Goal: Use online tool/utility: Utilize a website feature to perform a specific function

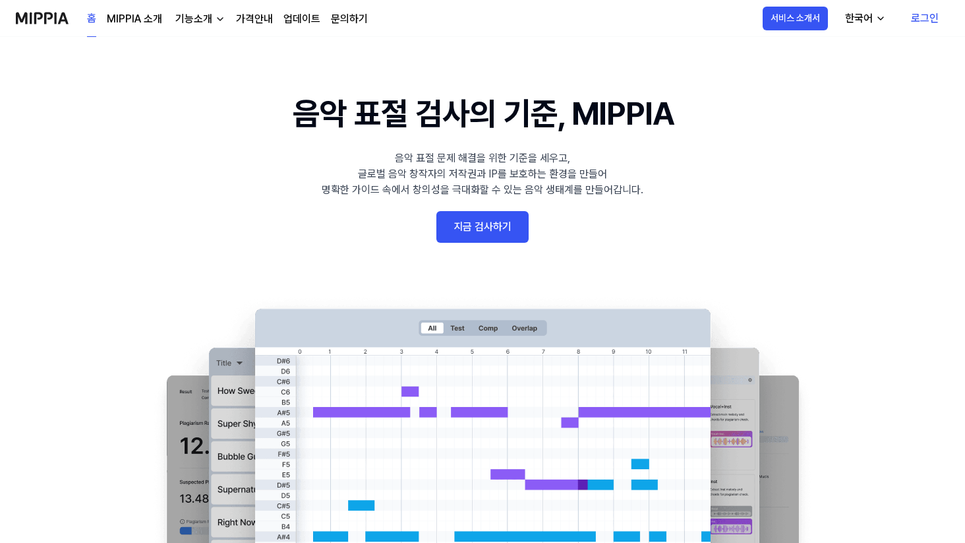
click at [466, 233] on link "지금 검사하기" at bounding box center [483, 227] width 92 height 32
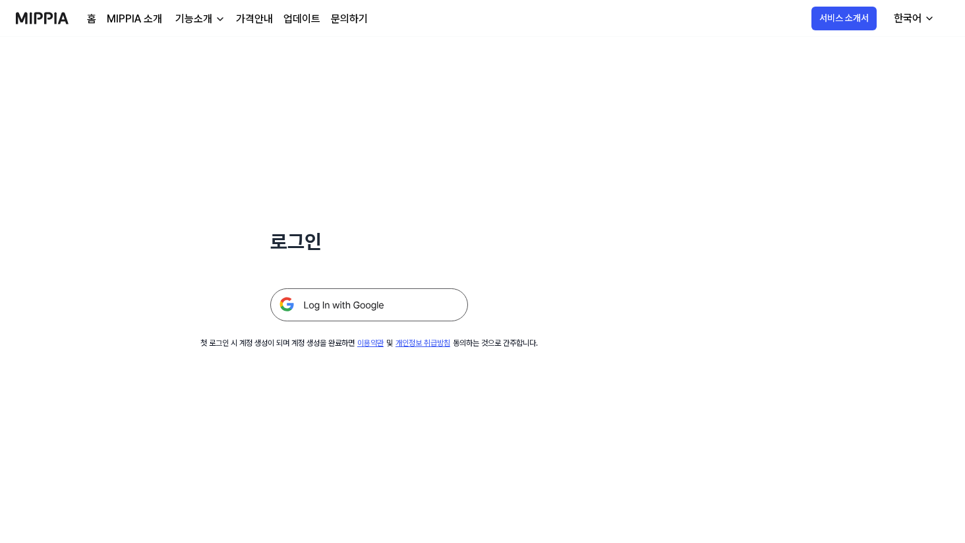
click at [372, 302] on img at bounding box center [369, 304] width 198 height 33
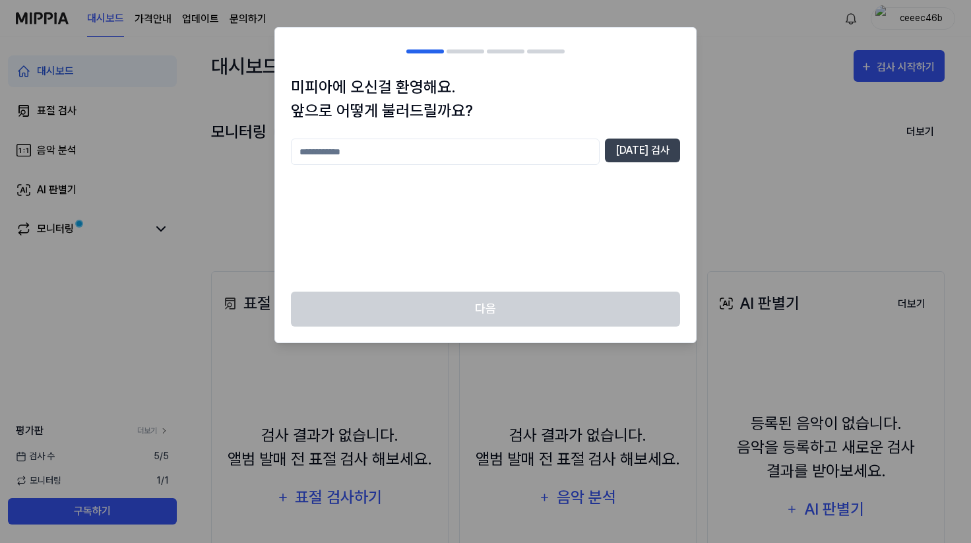
click at [545, 157] on input "text" at bounding box center [445, 151] width 309 height 26
type input "*"
type input "***"
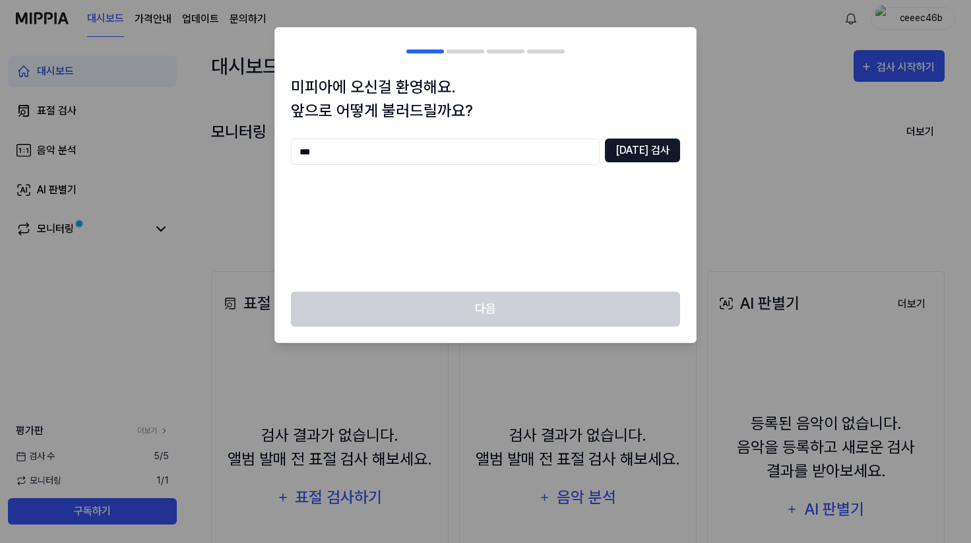
click at [650, 142] on button "중복 검사" at bounding box center [642, 150] width 75 height 24
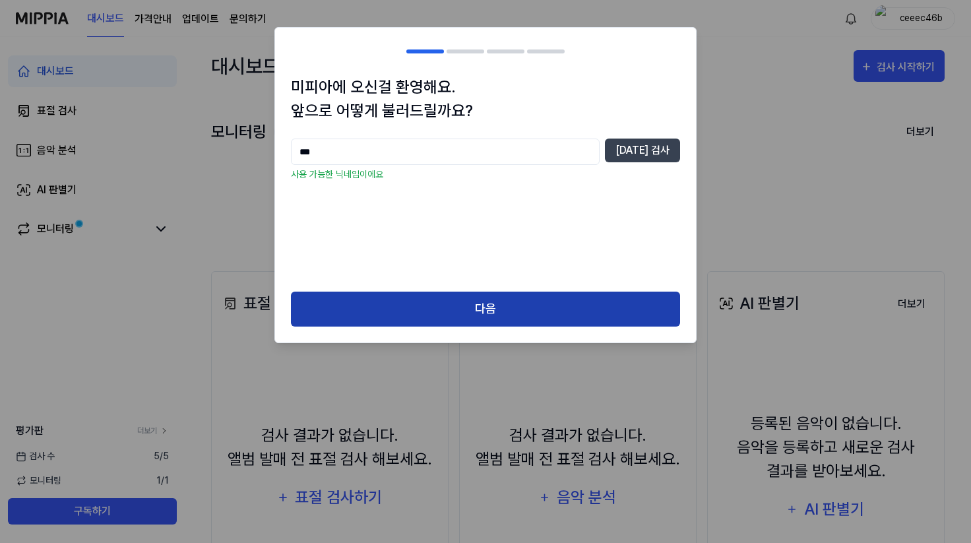
click at [563, 297] on button "다음" at bounding box center [485, 308] width 389 height 35
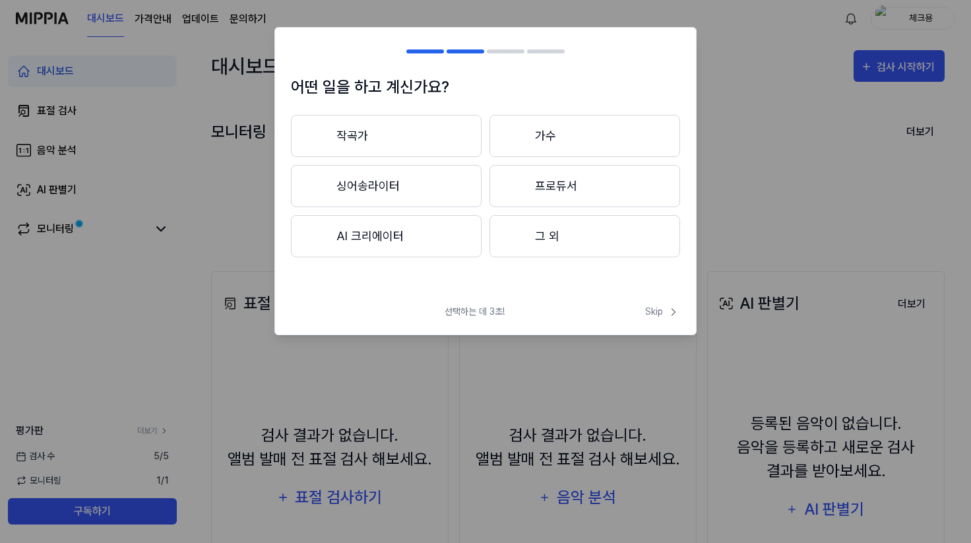
drag, startPoint x: 439, startPoint y: 147, endPoint x: 442, endPoint y: 138, distance: 9.6
click at [442, 138] on button "작곡가" at bounding box center [386, 136] width 191 height 42
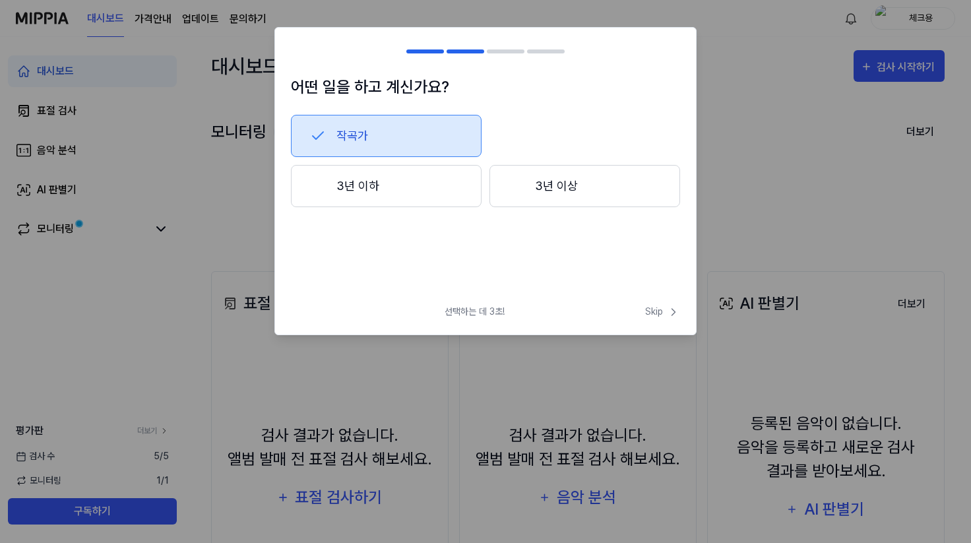
click at [493, 175] on button "3년 이상" at bounding box center [584, 186] width 191 height 42
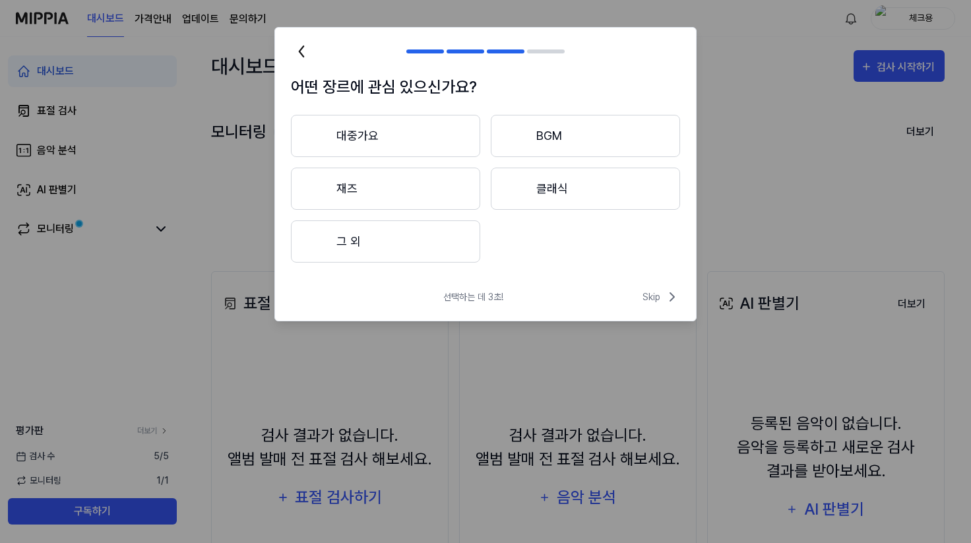
click at [445, 141] on button "대중가요" at bounding box center [385, 136] width 189 height 42
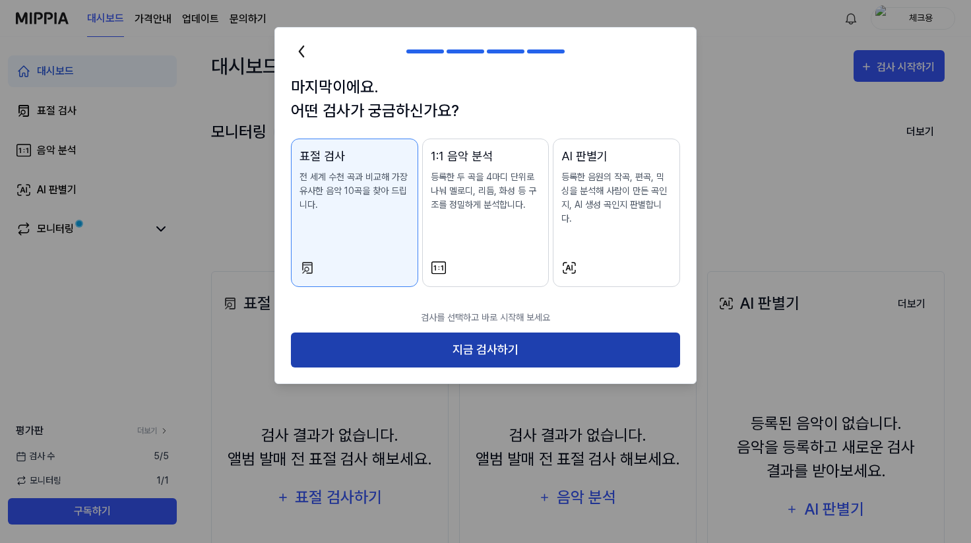
click at [435, 333] on button "지금 검사하기" at bounding box center [485, 349] width 389 height 35
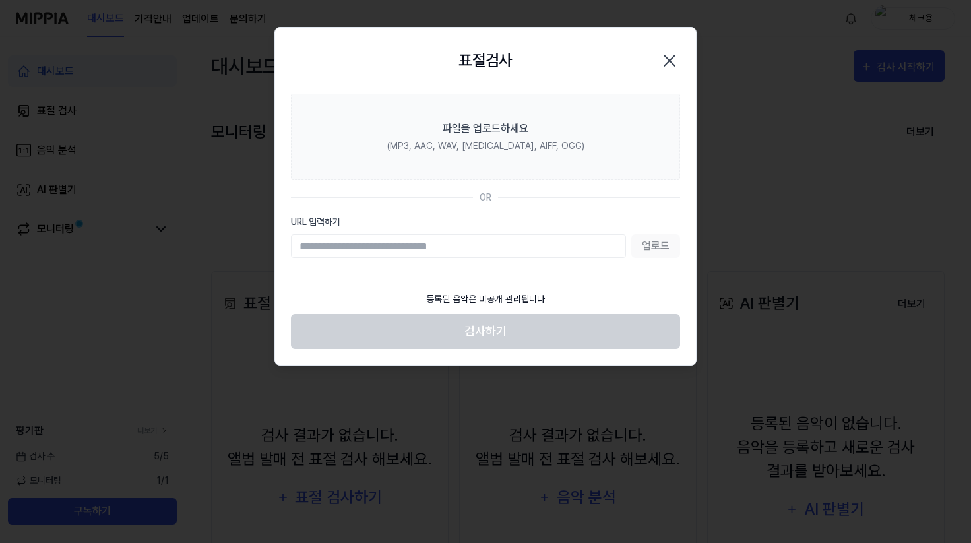
click at [460, 247] on input "URL 입력하기" at bounding box center [458, 246] width 335 height 24
click at [467, 243] on input "URL 입력하기" at bounding box center [458, 246] width 335 height 24
click at [467, 245] on input "URL 입력하기" at bounding box center [458, 246] width 335 height 24
click at [462, 249] on input "URL 입력하기" at bounding box center [458, 246] width 335 height 24
click at [557, 247] on input "URL 입력하기" at bounding box center [458, 246] width 335 height 24
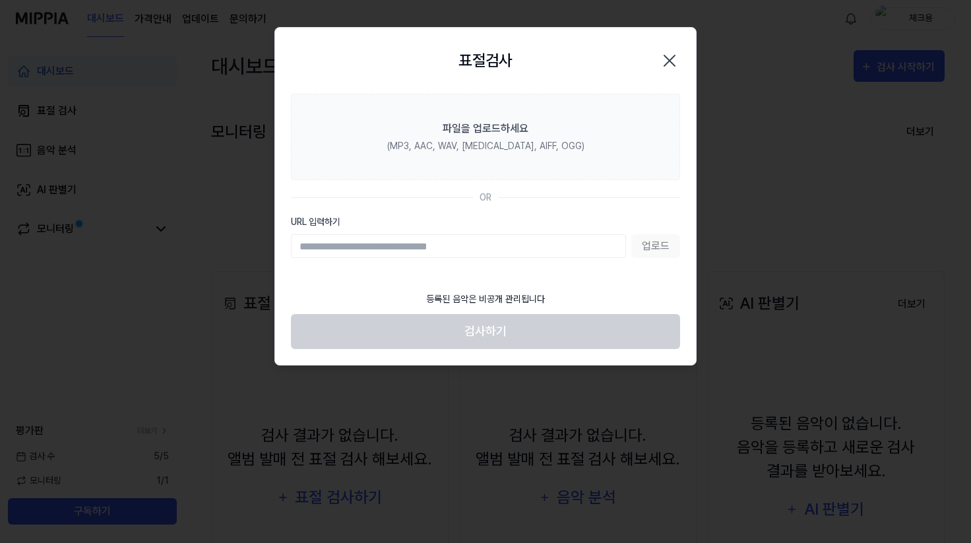
paste input "**********"
type input "**********"
click at [658, 252] on button "업로드" at bounding box center [655, 246] width 49 height 24
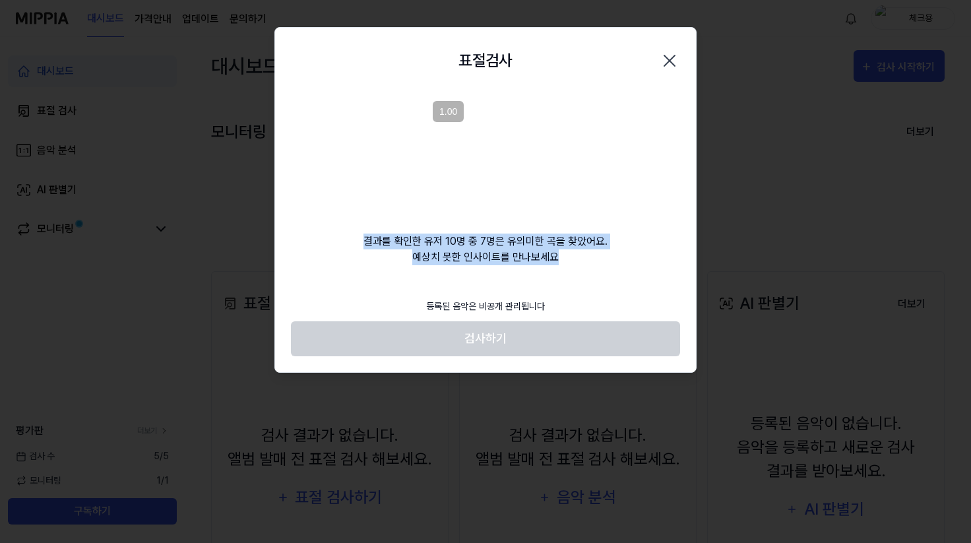
drag, startPoint x: 611, startPoint y: 251, endPoint x: 613, endPoint y: 223, distance: 27.8
click at [613, 223] on div "결과를 확인한 유저 10명 중 7명은 유의미한 곡을 찾았어요. 예상치 못한 인사이트를 만나보세요" at bounding box center [485, 179] width 421 height 171
click at [609, 231] on div "결과를 확인한 유저 10명 중 7명은 유의미한 곡을 찾았어요. 예상치 못한 인사이트를 만나보세요" at bounding box center [485, 179] width 421 height 171
drag, startPoint x: 605, startPoint y: 230, endPoint x: 605, endPoint y: 264, distance: 33.6
click at [605, 264] on div "결과를 확인한 유저 10명 중 7명은 유의미한 곡을 찾았어요. 예상치 못한 인사이트를 만나보세요" at bounding box center [485, 179] width 421 height 171
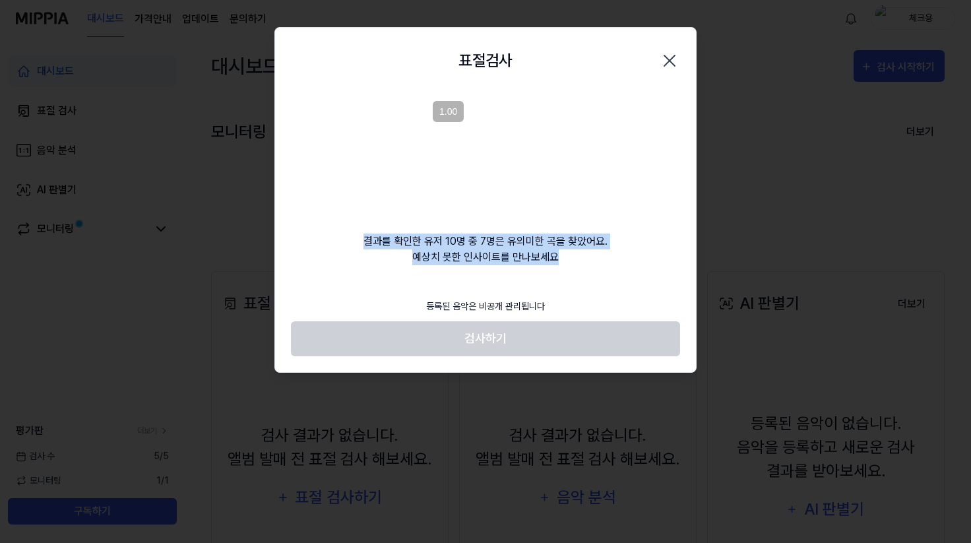
click at [605, 264] on div "결과를 확인한 유저 10명 중 7명은 유의미한 곡을 찾았어요. 예상치 못한 인사이트를 만나보세요" at bounding box center [485, 179] width 421 height 171
drag, startPoint x: 605, startPoint y: 270, endPoint x: 625, endPoint y: 224, distance: 49.9
click at [625, 224] on div "표절검사 닫기 결과를 확인한 유저 10명 중 7명은 유의미한 곡을 찾았어요. 예상치 못한 인사이트를 만나보세요 등록된 음악은 비공개 관리됩니다…" at bounding box center [485, 200] width 422 height 346
click at [625, 224] on div "결과를 확인한 유저 10명 중 7명은 유의미한 곡을 찾았어요. 예상치 못한 인사이트를 만나보세요" at bounding box center [485, 179] width 421 height 171
drag, startPoint x: 622, startPoint y: 223, endPoint x: 615, endPoint y: 255, distance: 32.5
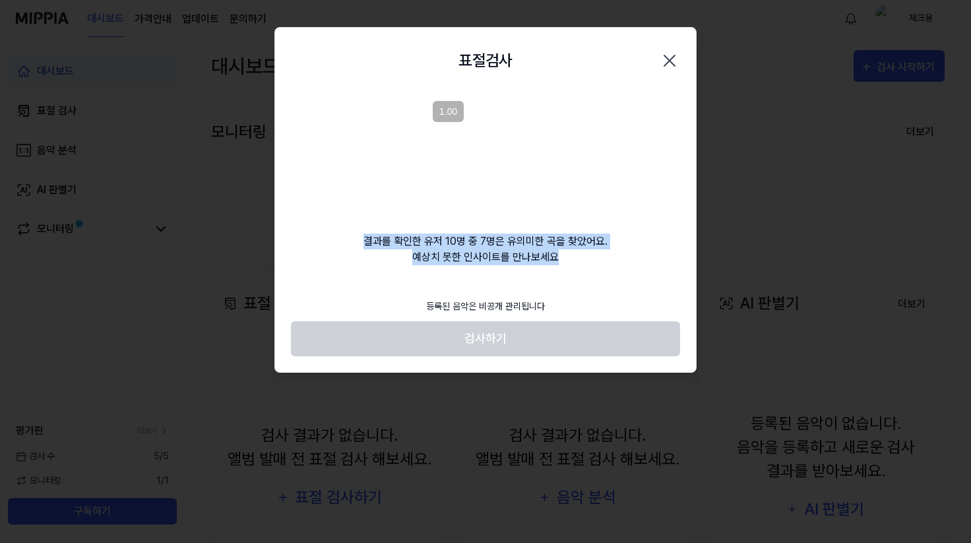
click at [615, 255] on div "결과를 확인한 유저 10명 중 7명은 유의미한 곡을 찾았어요. 예상치 못한 인사이트를 만나보세요" at bounding box center [485, 179] width 421 height 171
drag, startPoint x: 613, startPoint y: 257, endPoint x: 619, endPoint y: 224, distance: 33.5
click at [619, 225] on div "결과를 확인한 유저 10명 중 7명은 유의미한 곡을 찾았어요. 예상치 못한 인사이트를 만나보세요" at bounding box center [485, 179] width 421 height 171
click at [619, 224] on div "결과를 확인한 유저 10명 중 7명은 유의미한 곡을 찾았어요. 예상치 못한 인사이트를 만나보세요" at bounding box center [485, 179] width 421 height 171
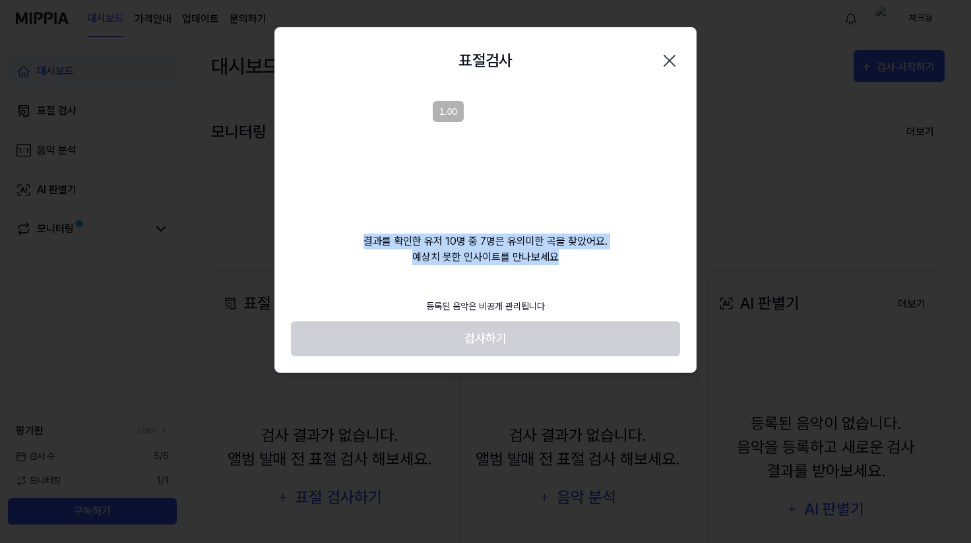
drag, startPoint x: 611, startPoint y: 224, endPoint x: 614, endPoint y: 257, distance: 33.1
click at [614, 257] on div "결과를 확인한 유저 10명 중 7명은 유의미한 곡을 찾았어요. 예상치 못한 인사이트를 만나보세요" at bounding box center [485, 179] width 421 height 171
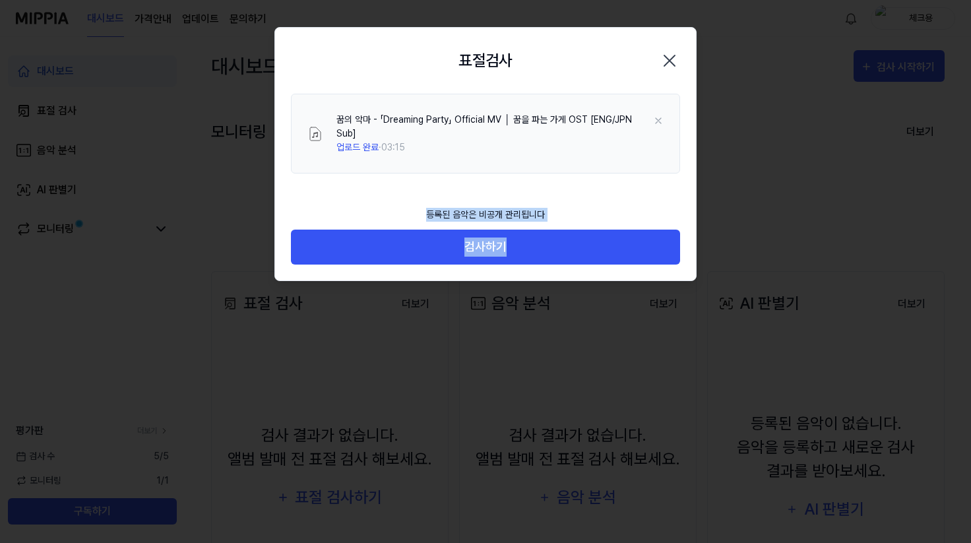
drag, startPoint x: 613, startPoint y: 260, endPoint x: 585, endPoint y: 188, distance: 77.3
click at [588, 181] on div "표절검사 닫기 꿈의 악마 - 「Dreaming Party」 Official MV │ 꿈을 파는 가게 OST [ENG/JPN Sub] 업로드 완…" at bounding box center [485, 154] width 422 height 254
click at [584, 200] on footer "등록된 음악은 비공개 관리됩니다 검사하기" at bounding box center [485, 232] width 389 height 65
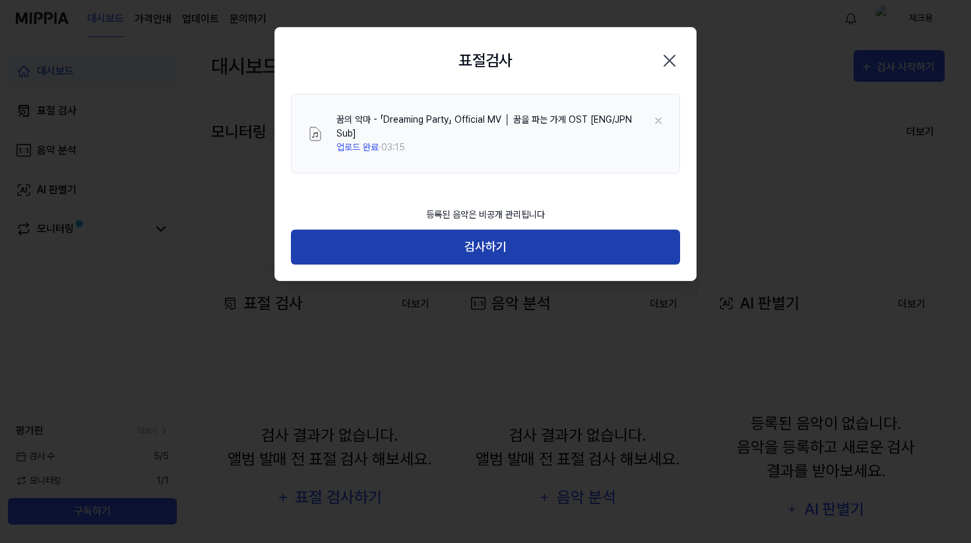
click at [570, 233] on button "검사하기" at bounding box center [485, 246] width 389 height 35
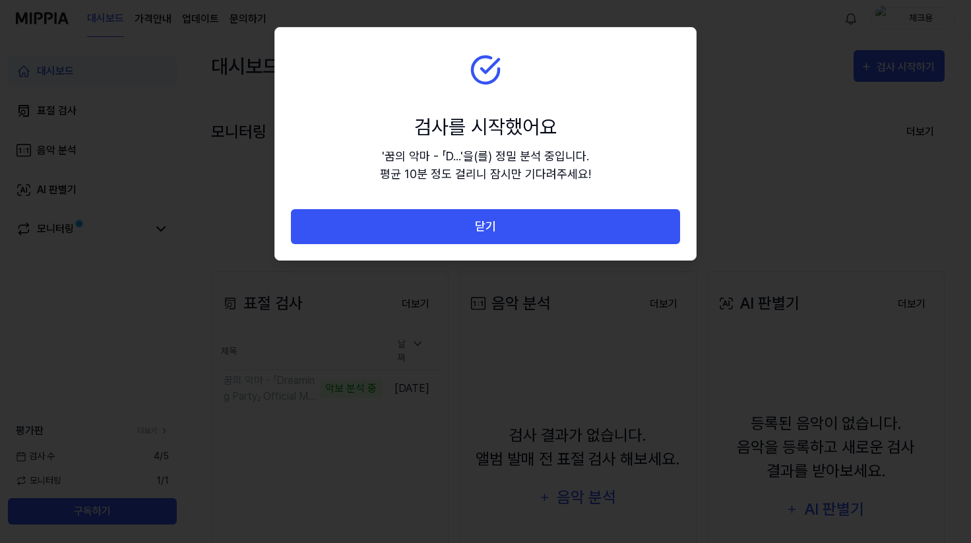
click at [514, 157] on div "' 꿈의 악마 - 「D... ' 을(를) 정밀 분석 중입니다. 평균 10분 정도 걸리니 잠시만 기다려주세요!" at bounding box center [485, 165] width 211 height 36
click at [431, 165] on div "' 꿈의 악마 - 「D... ' 을(를) 정밀 분석 중입니다. 평균 10분 정도 걸리니 잠시만 기다려주세요!" at bounding box center [485, 165] width 211 height 36
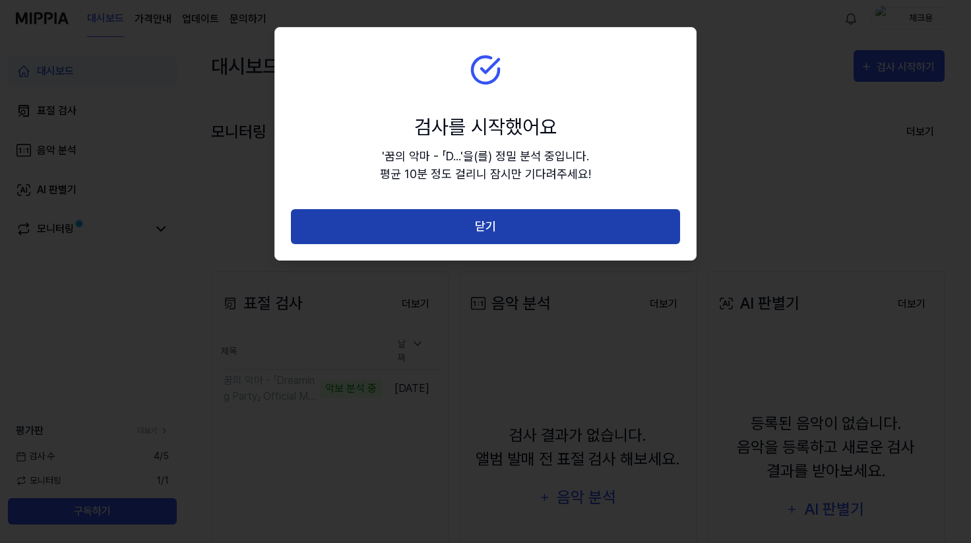
click at [549, 218] on button "닫기" at bounding box center [485, 226] width 389 height 35
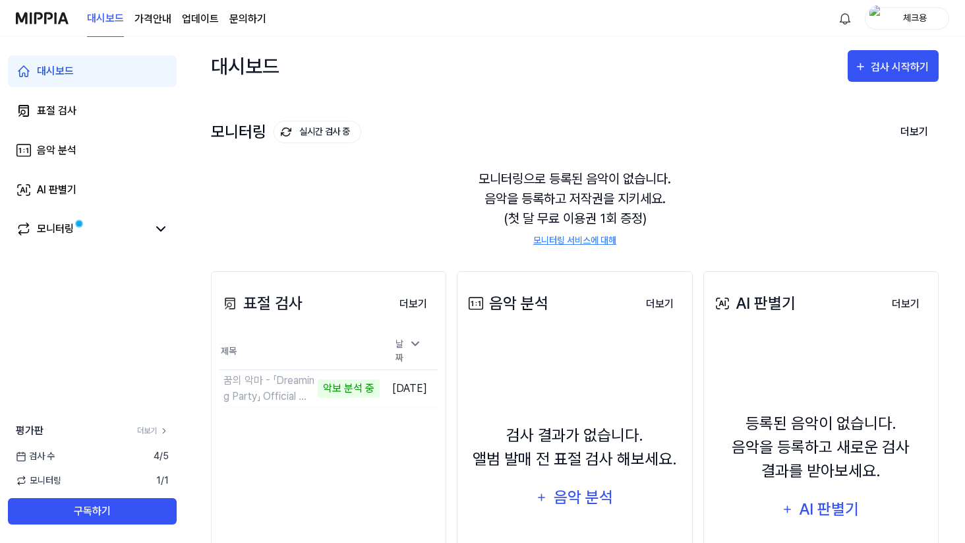
click at [375, 247] on div "표절 검사 더보기 표절 검사 제목 날짜 꿈의 악마 - 「Dreaming Party」 Official MV │ 꿈을 파는 가게 OS 악보 분석 …" at bounding box center [575, 459] width 728 height 429
drag, startPoint x: 363, startPoint y: 240, endPoint x: 298, endPoint y: 243, distance: 65.3
click at [298, 243] on div "모니터링으로 등록된 음악이 없습니다. 음악을 등록하고 저작권을 지키세요. (첫 달 무료 이용권 1회 증정) 모니터링 서비스에 대해" at bounding box center [575, 208] width 728 height 110
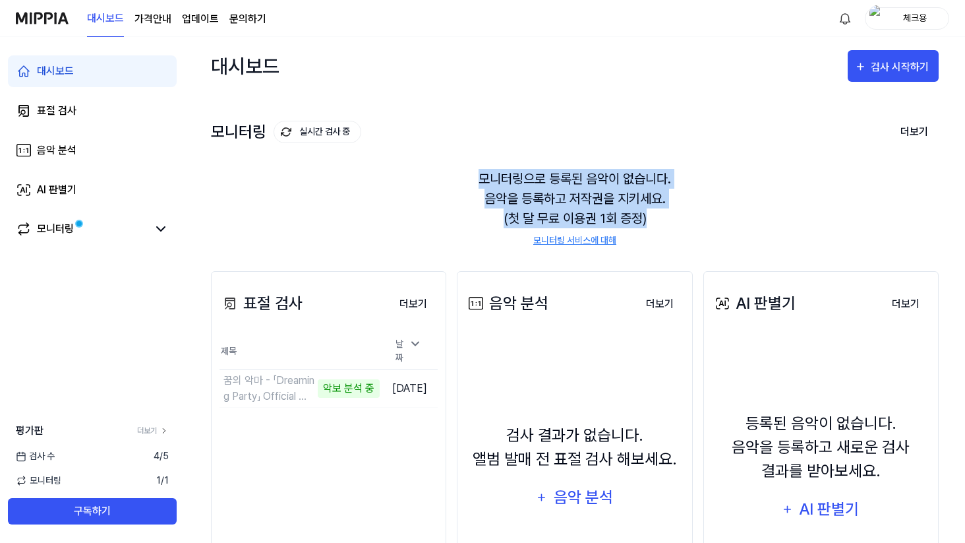
drag, startPoint x: 438, startPoint y: 183, endPoint x: 702, endPoint y: 225, distance: 267.8
click at [702, 224] on div "모니터링으로 등록된 음악이 없습니다. 음악을 등록하고 저작권을 지키세요. (첫 달 무료 이용권 1회 증정) 모니터링 서비스에 대해" at bounding box center [575, 208] width 728 height 110
click at [702, 225] on div "모니터링으로 등록된 음악이 없습니다. 음악을 등록하고 저작권을 지키세요. (첫 달 무료 이용권 1회 증정) 모니터링 서비스에 대해" at bounding box center [575, 208] width 728 height 110
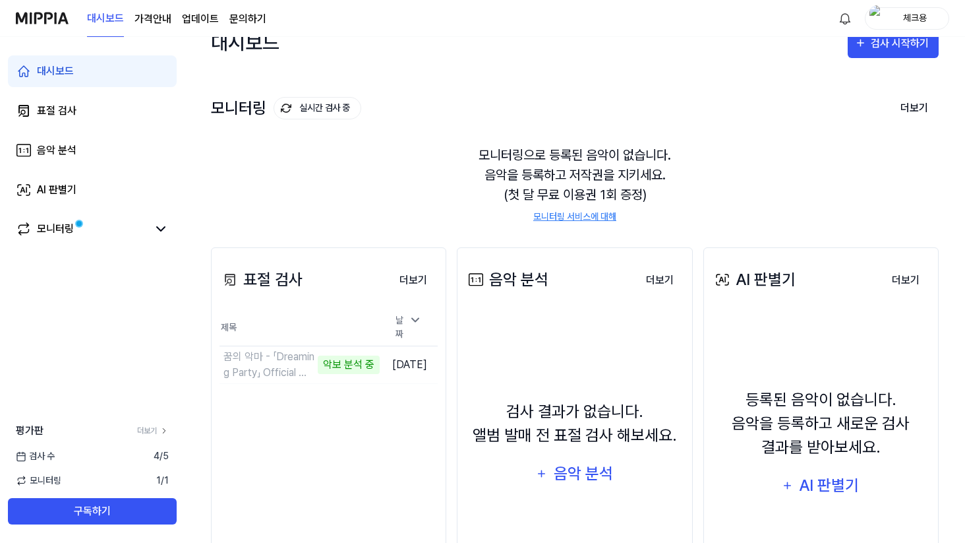
scroll to position [82, 0]
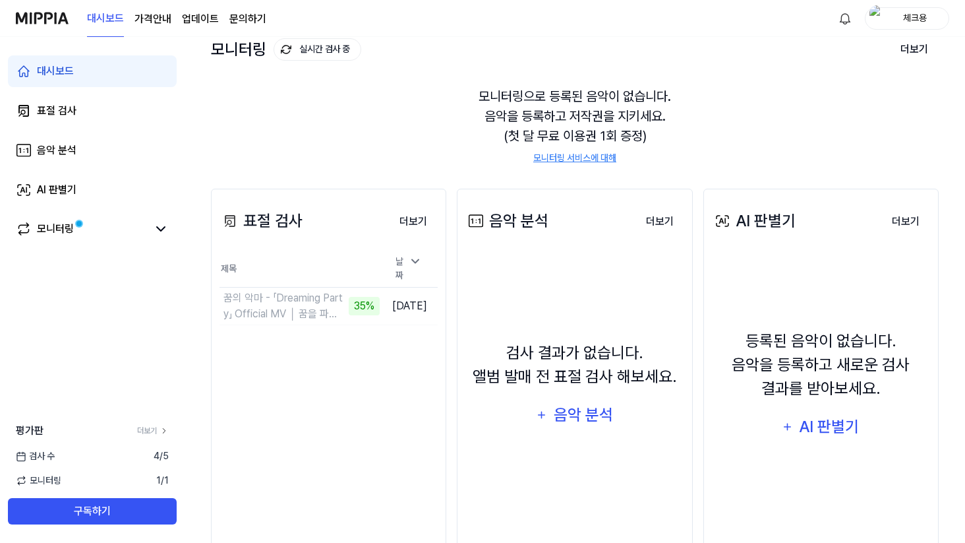
drag, startPoint x: 347, startPoint y: 179, endPoint x: 900, endPoint y: 104, distance: 558.3
click at [0, 0] on div "대시보드 가격안내 업데이트 문의하기 체크용 대시보드 표절 검사 음악 분석 AI 판별기 모니터링 평가판 더보기 검사 수 4 / 5 모니터링 1 …" at bounding box center [482, 189] width 965 height 543
